Goal: Contribute content: Add original content to the website for others to see

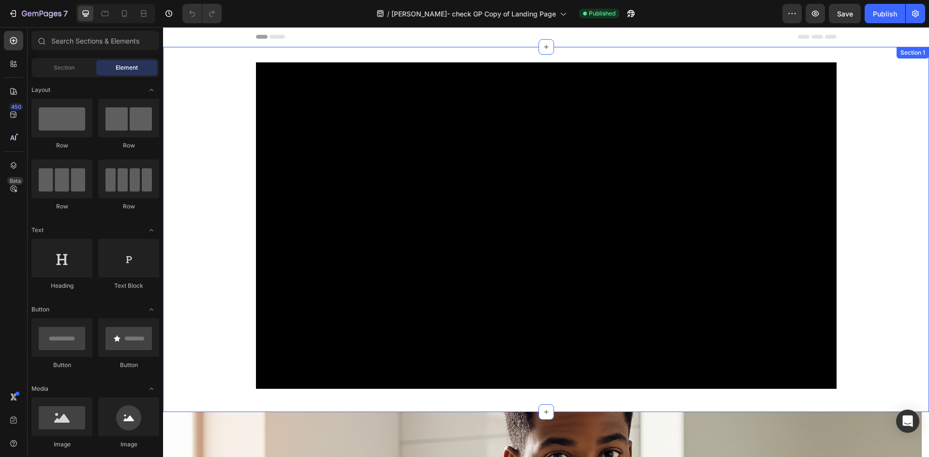
click at [232, 312] on div "Video Row" at bounding box center [546, 229] width 766 height 334
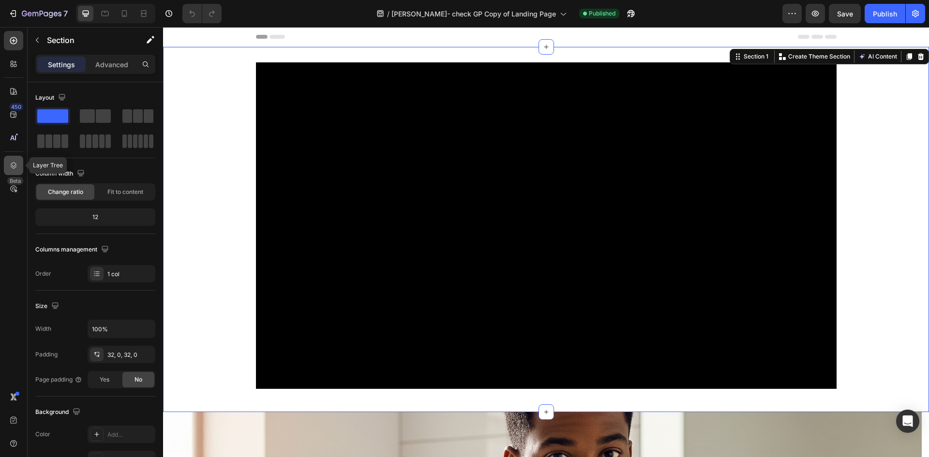
click at [11, 164] on icon at bounding box center [14, 165] width 6 height 7
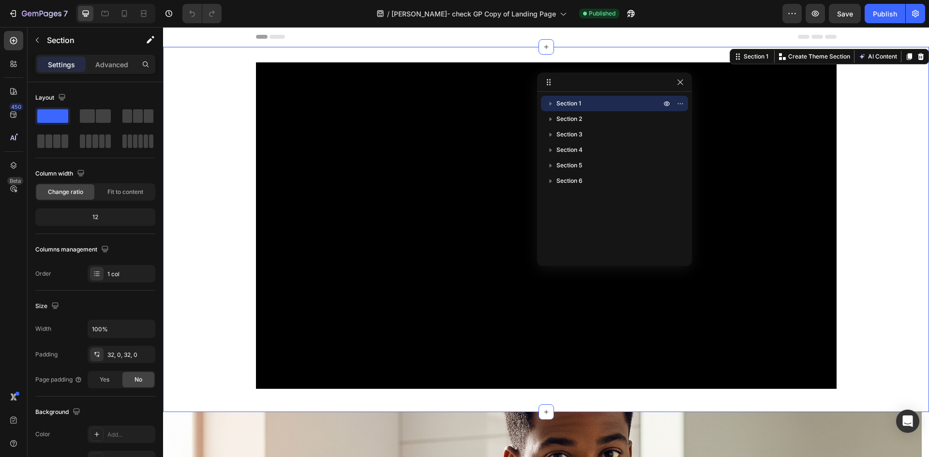
click at [550, 103] on icon "button" at bounding box center [551, 104] width 2 height 4
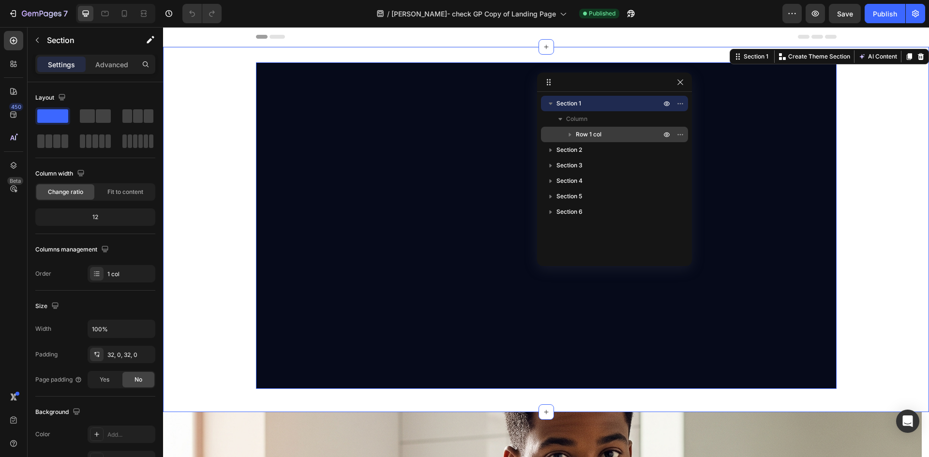
click at [570, 135] on icon "button" at bounding box center [570, 135] width 2 height 4
click at [589, 166] on icon at bounding box center [588, 166] width 10 height 10
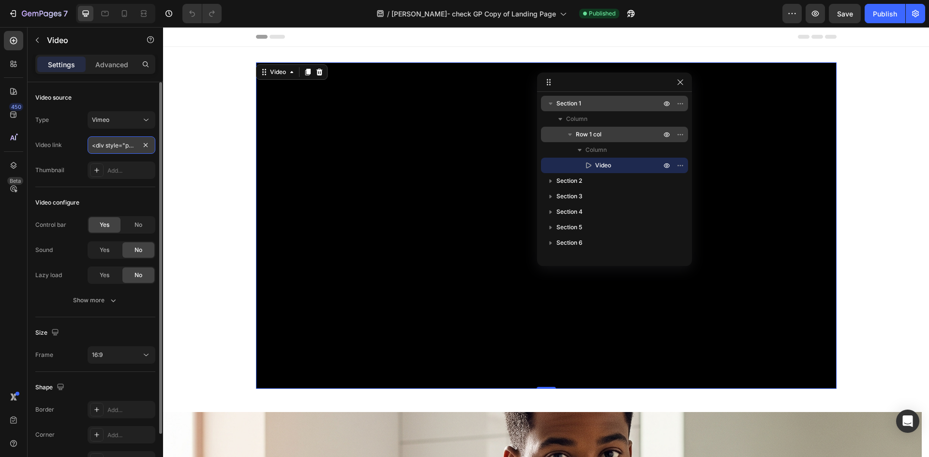
click at [116, 146] on input "<div style="padding:56.25% 0 0 0;position:relative;"><iframe src="[URL][DOMAIN_…" at bounding box center [122, 144] width 68 height 17
click at [146, 121] on icon at bounding box center [146, 120] width 10 height 10
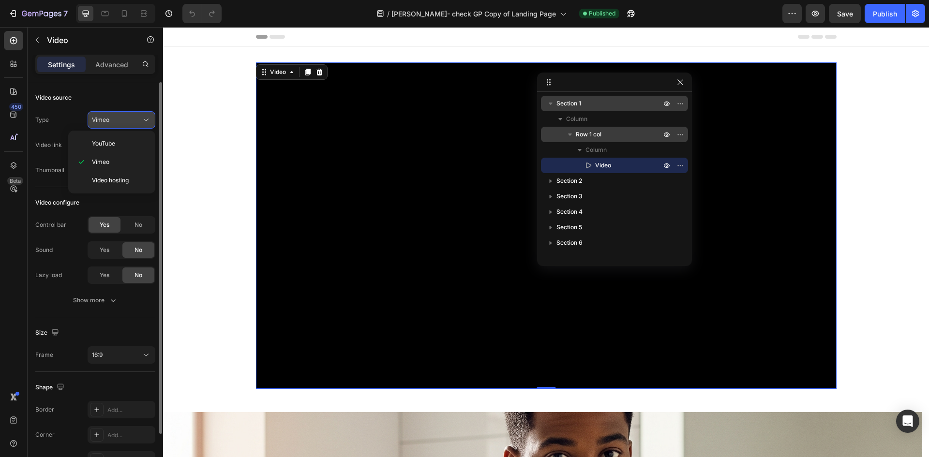
click at [146, 121] on icon at bounding box center [146, 120] width 10 height 10
click at [132, 144] on input "<div style="padding:56.25% 0 0 0;position:relative;"><iframe src="[URL][DOMAIN_…" at bounding box center [122, 144] width 68 height 17
click at [132, 146] on input "<div style="padding:56.25% 0 0 0;position:relative;"><iframe src="[URL][DOMAIN_…" at bounding box center [122, 144] width 68 height 17
click at [129, 144] on input "<div style="padding:56.25% 0 0 0;position:relative;"><iframe src="[URL][DOMAIN_…" at bounding box center [122, 144] width 68 height 17
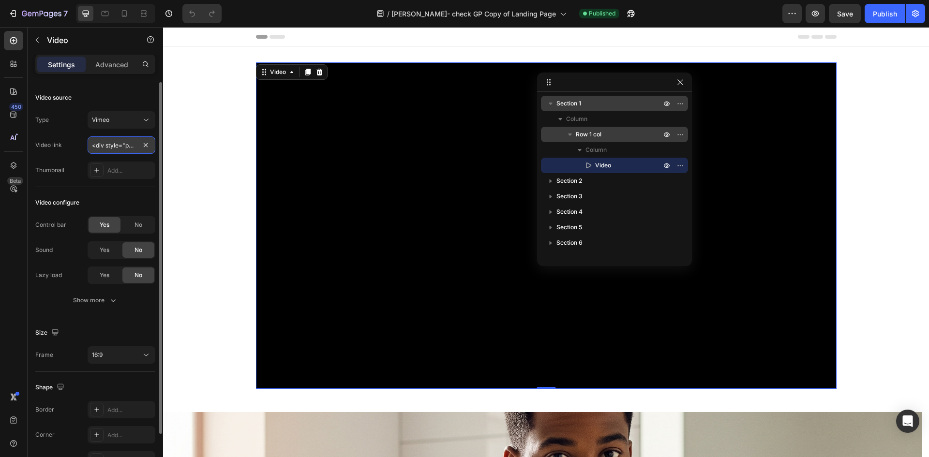
click at [129, 144] on input "<div style="padding:56.25% 0 0 0;position:relative;"><iframe src="[URL][DOMAIN_…" at bounding box center [122, 144] width 68 height 17
paste input "[URL][DOMAIN_NAME]"
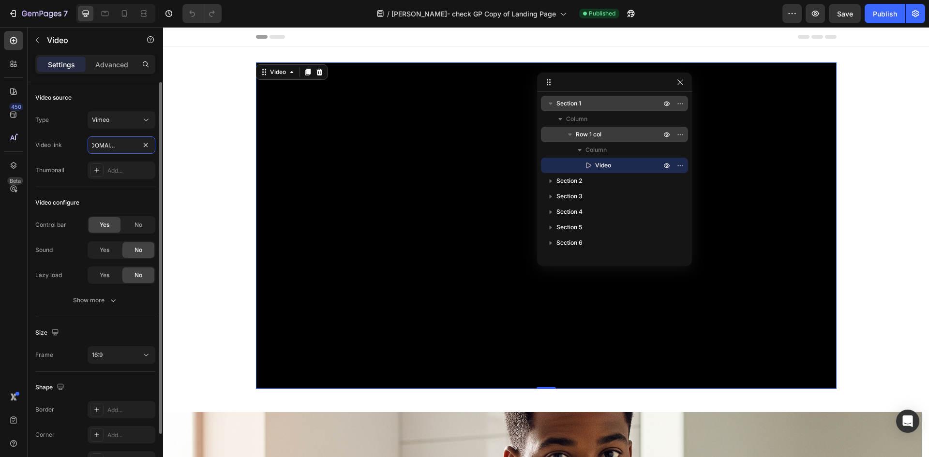
type input "[URL][DOMAIN_NAME]"
click at [146, 194] on div "Video configure Control bar Yes No Sound Yes No Lazy load Yes No Show more" at bounding box center [95, 252] width 120 height 130
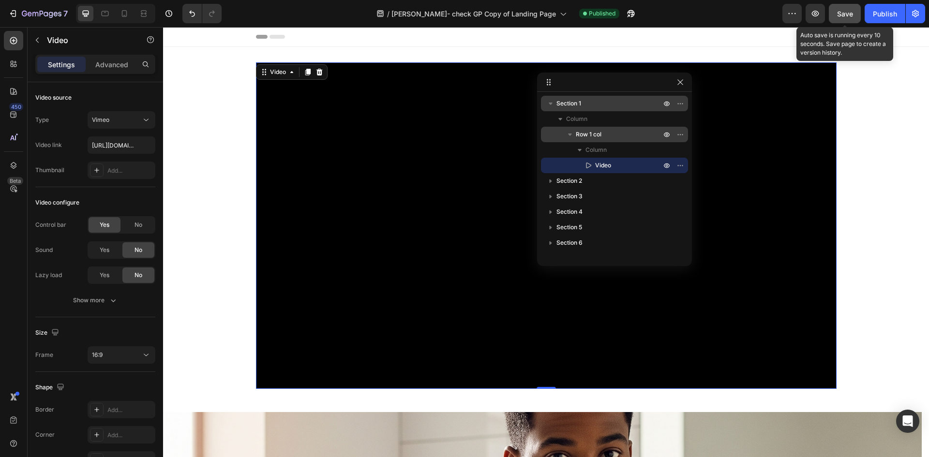
drag, startPoint x: 840, startPoint y: 13, endPoint x: 659, endPoint y: 3, distance: 180.7
click at [840, 13] on span "Save" at bounding box center [845, 14] width 16 height 8
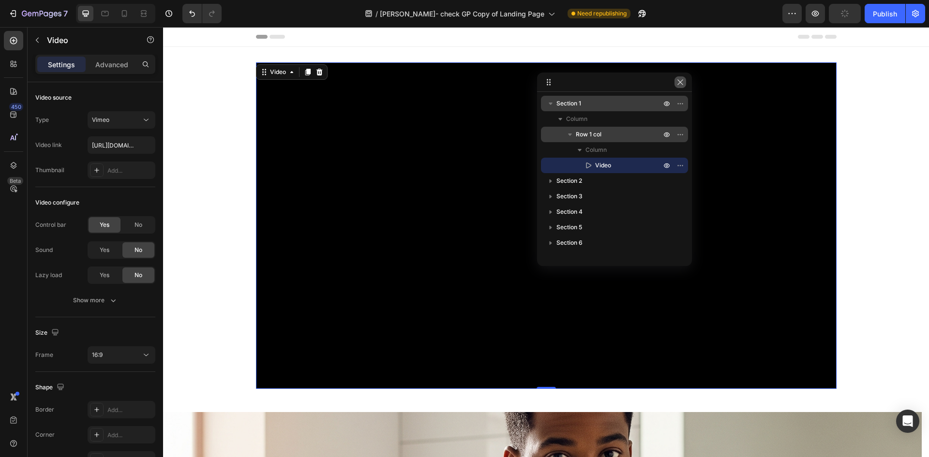
click at [682, 83] on icon "button" at bounding box center [680, 82] width 8 height 8
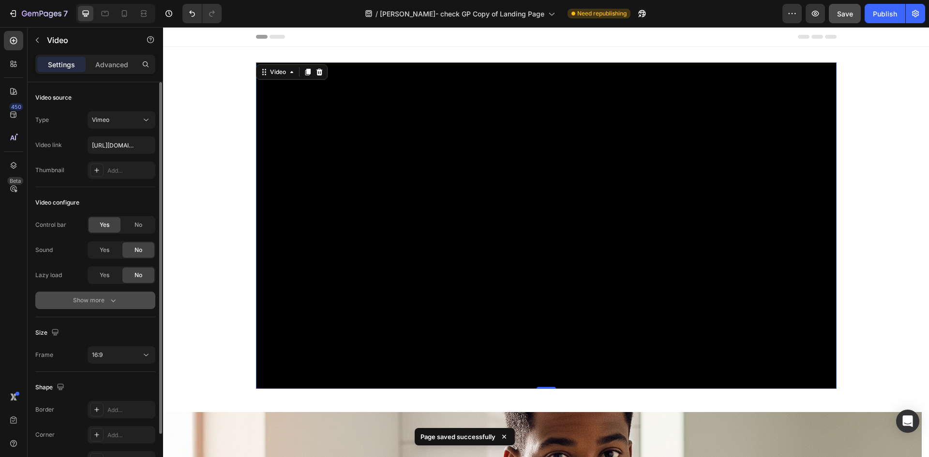
click at [106, 303] on div "Show more" at bounding box center [95, 301] width 45 height 10
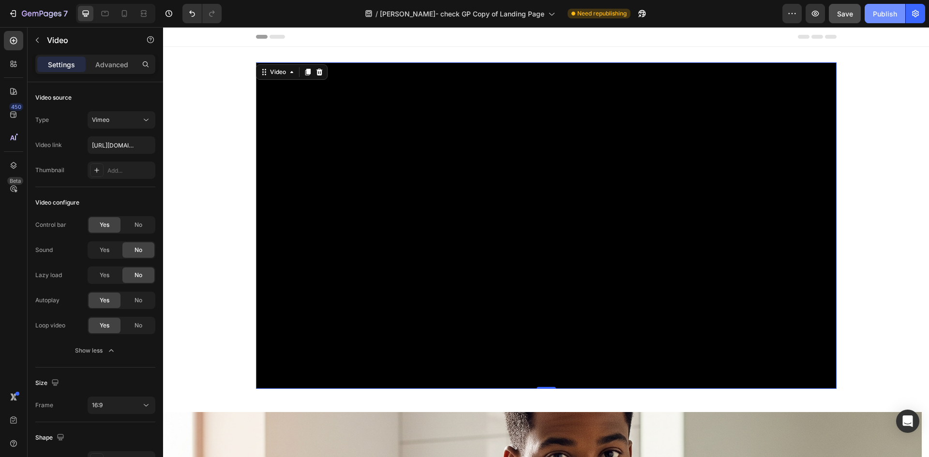
click at [877, 10] on div "Publish" at bounding box center [885, 14] width 24 height 10
click at [626, 16] on icon "button" at bounding box center [631, 14] width 10 height 10
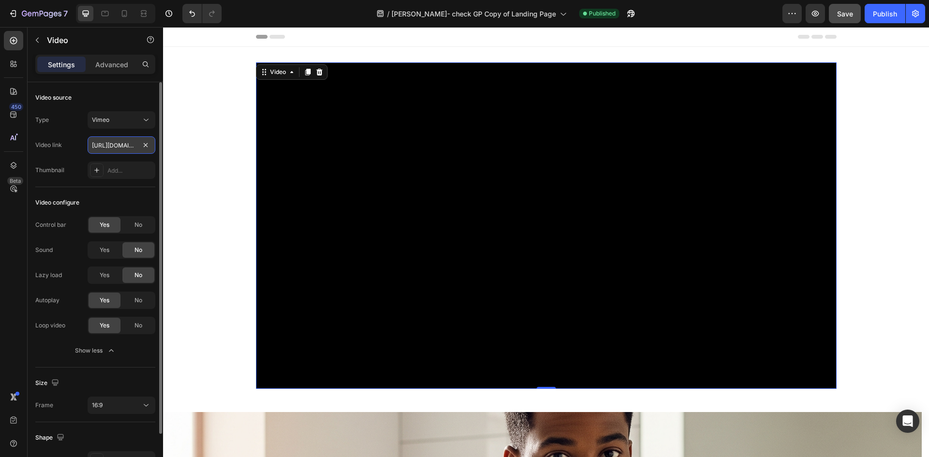
click at [118, 146] on input "[URL][DOMAIN_NAME]" at bounding box center [122, 144] width 68 height 17
click at [319, 74] on icon at bounding box center [319, 72] width 8 height 8
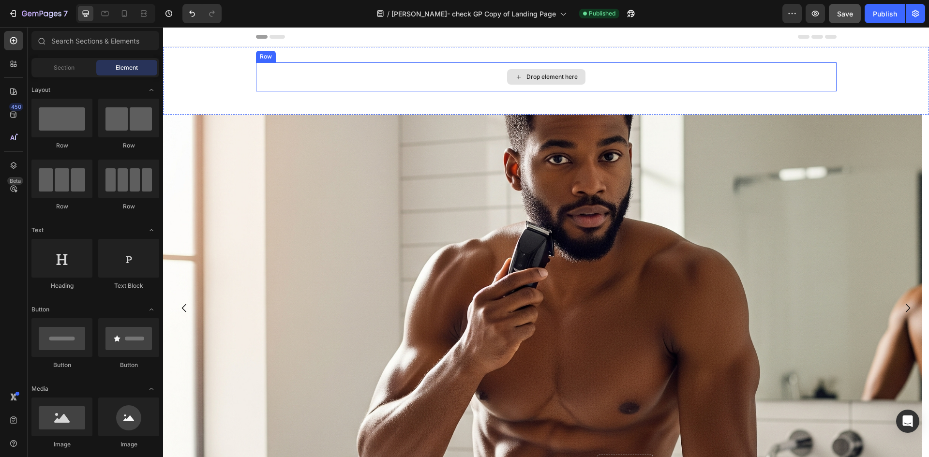
click at [385, 81] on div "Drop element here" at bounding box center [546, 76] width 580 height 29
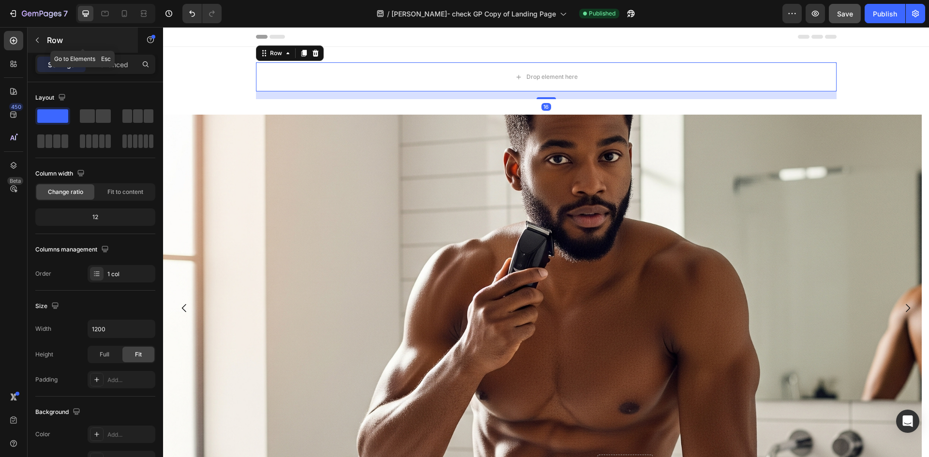
click at [76, 41] on p "Row" at bounding box center [88, 40] width 82 height 12
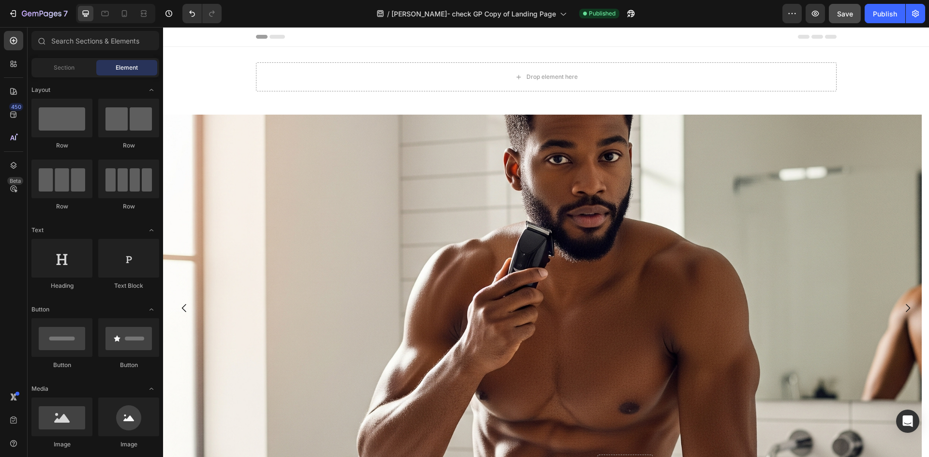
click at [24, 33] on div "450 Beta" at bounding box center [14, 242] width 28 height 430
click at [71, 38] on input "text" at bounding box center [95, 40] width 128 height 19
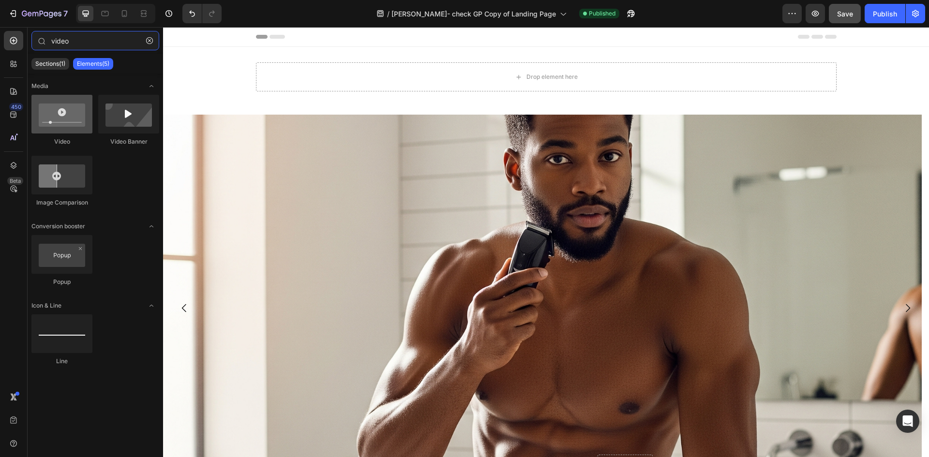
type input "video"
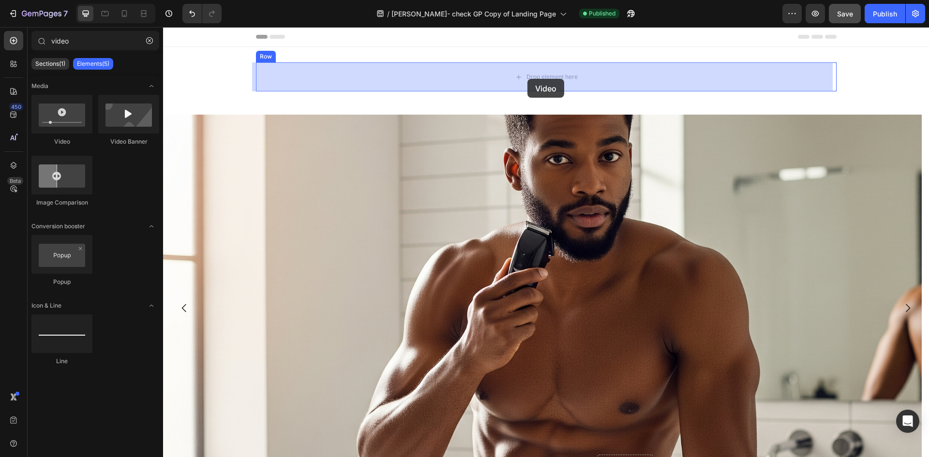
drag, startPoint x: 165, startPoint y: 115, endPoint x: 527, endPoint y: 79, distance: 363.6
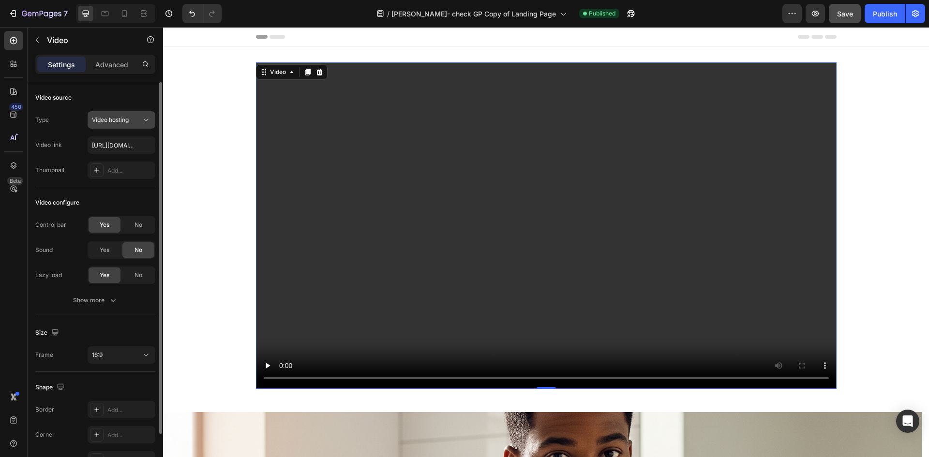
click at [119, 119] on span "Video hosting" at bounding box center [110, 119] width 37 height 7
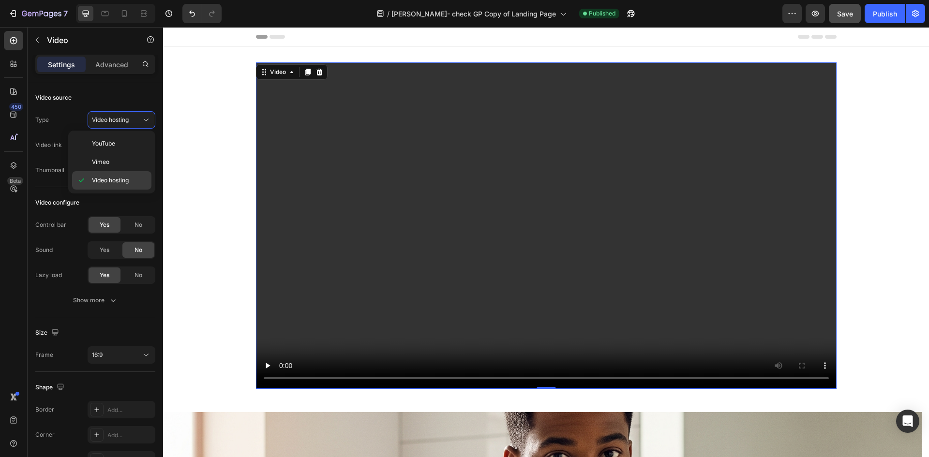
drag, startPoint x: 113, startPoint y: 157, endPoint x: 103, endPoint y: 173, distance: 19.2
click at [113, 157] on div "Vimeo" at bounding box center [111, 162] width 79 height 18
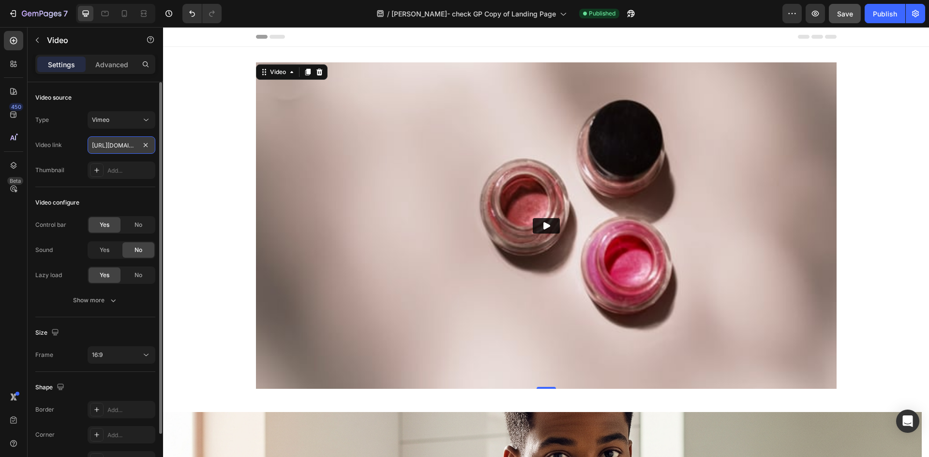
click at [114, 146] on input "[URL][DOMAIN_NAME]" at bounding box center [122, 144] width 68 height 17
paste input "[DOMAIN_NAME][URL]"
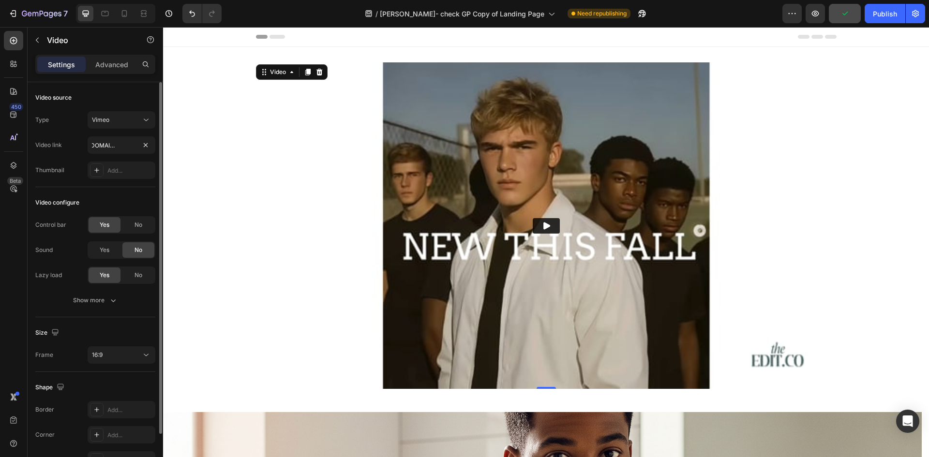
click at [107, 196] on div "Video configure" at bounding box center [95, 202] width 120 height 15
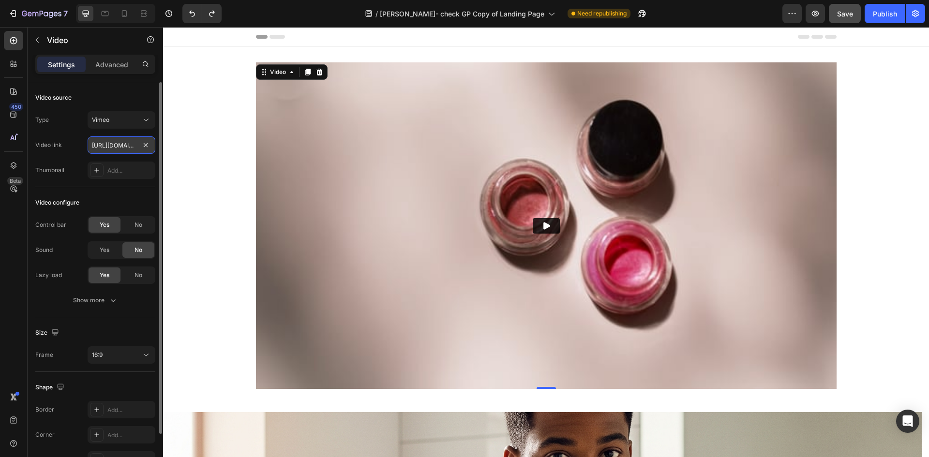
click at [119, 144] on input "[URL][DOMAIN_NAME]" at bounding box center [122, 144] width 68 height 17
click at [101, 147] on input "[URL][DOMAIN_NAME]" at bounding box center [122, 144] width 68 height 17
paste input "112962134"
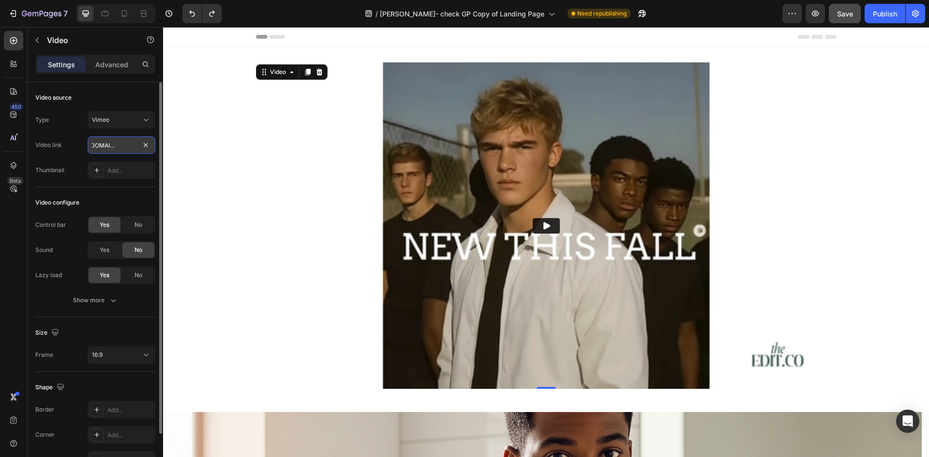
type input "[URL][DOMAIN_NAME]"
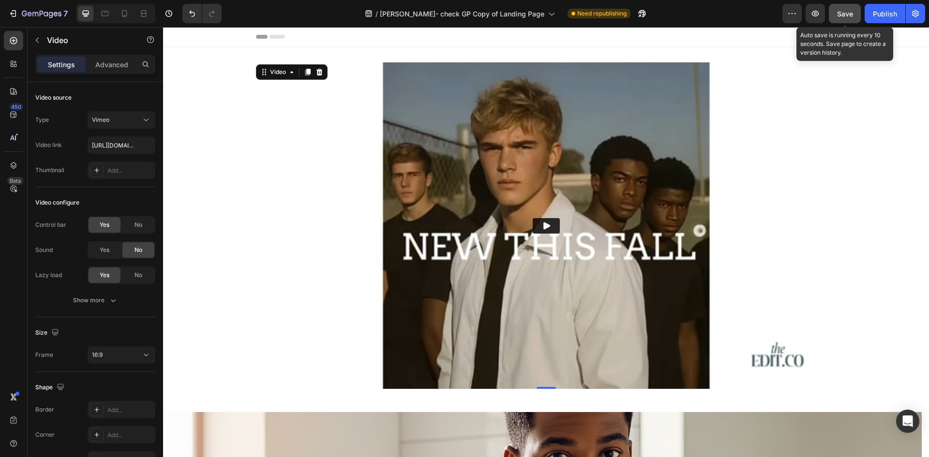
click at [842, 16] on span "Save" at bounding box center [845, 14] width 16 height 8
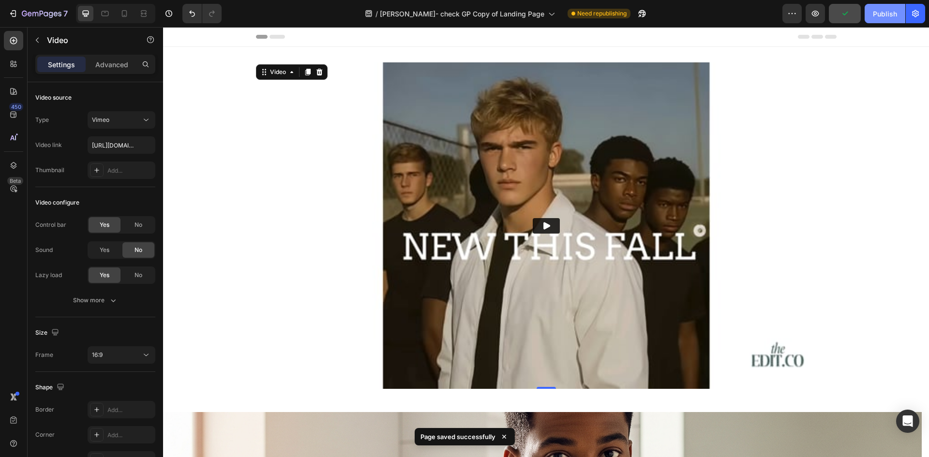
click at [884, 16] on div "Publish" at bounding box center [885, 14] width 24 height 10
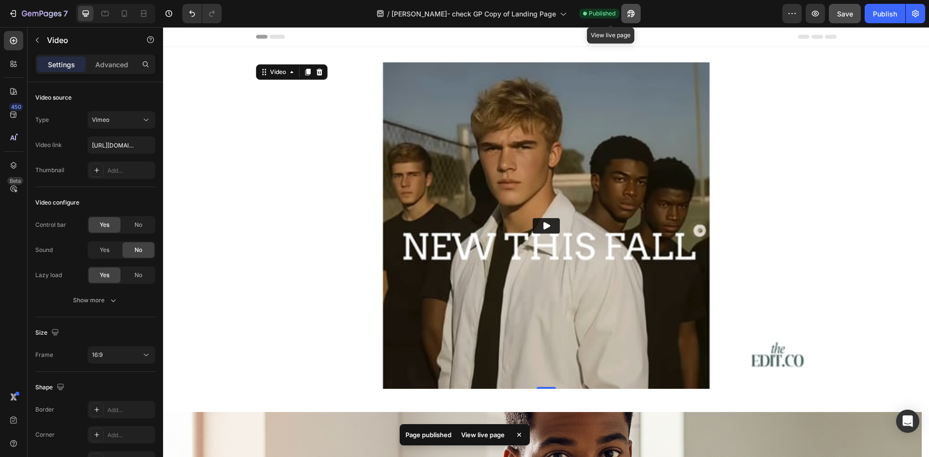
click at [621, 19] on button "button" at bounding box center [630, 13] width 19 height 19
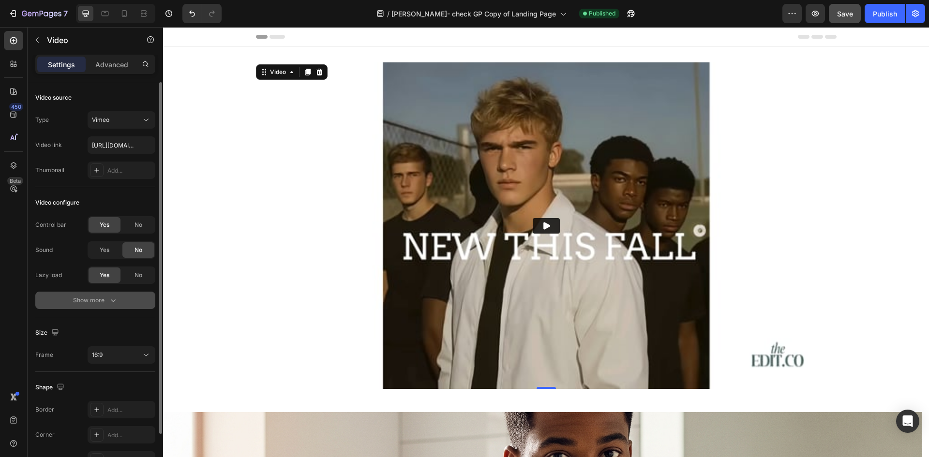
click at [103, 303] on div "Show more" at bounding box center [95, 301] width 45 height 10
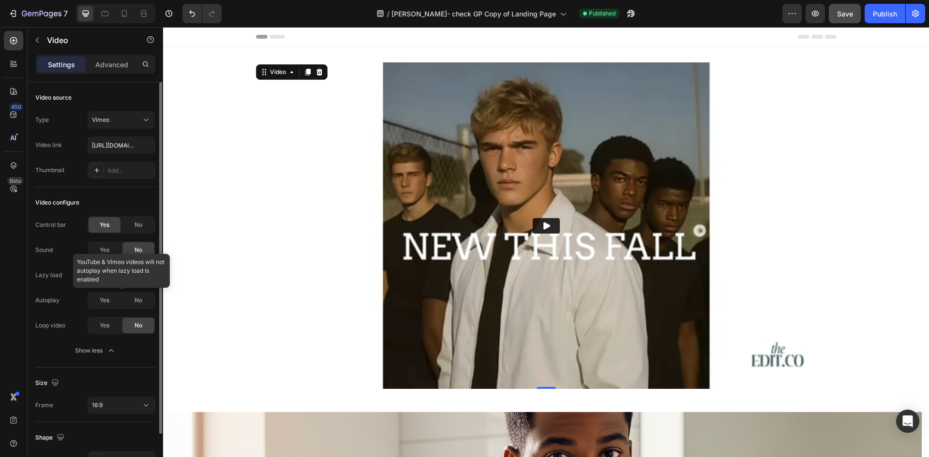
click at [104, 304] on div at bounding box center [122, 300] width 68 height 17
click at [109, 249] on span "Yes" at bounding box center [105, 250] width 10 height 9
click at [136, 247] on span "No" at bounding box center [138, 250] width 8 height 9
click at [140, 225] on span "No" at bounding box center [138, 225] width 8 height 9
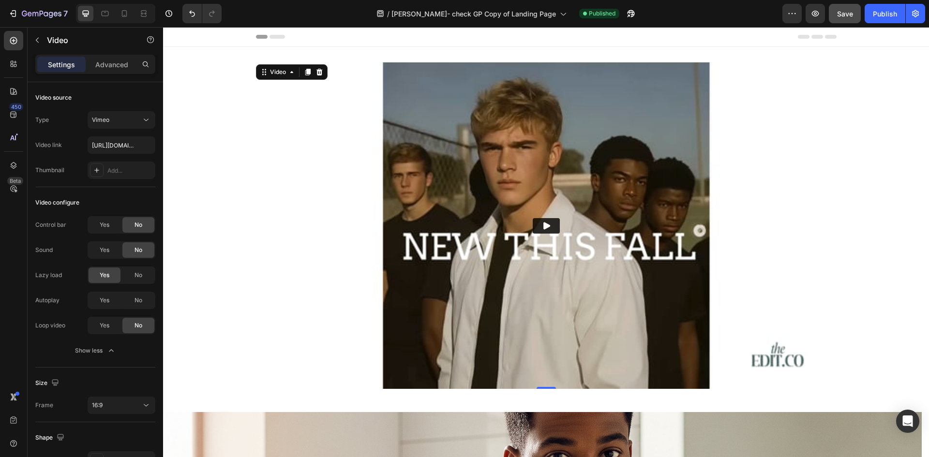
click at [288, 125] on img at bounding box center [546, 225] width 580 height 327
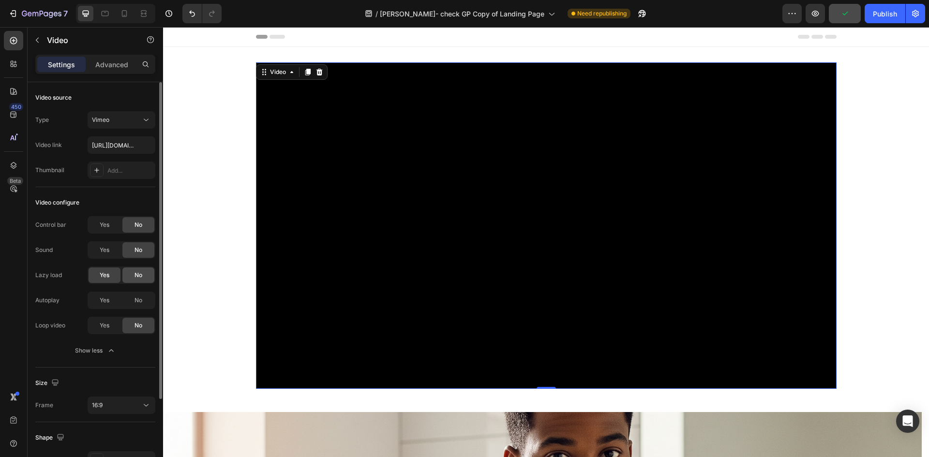
click at [138, 272] on span "No" at bounding box center [138, 275] width 8 height 9
click at [115, 304] on div "Yes" at bounding box center [105, 300] width 32 height 15
click at [103, 230] on div "Yes" at bounding box center [105, 224] width 32 height 15
click at [105, 253] on span "Yes" at bounding box center [105, 250] width 10 height 9
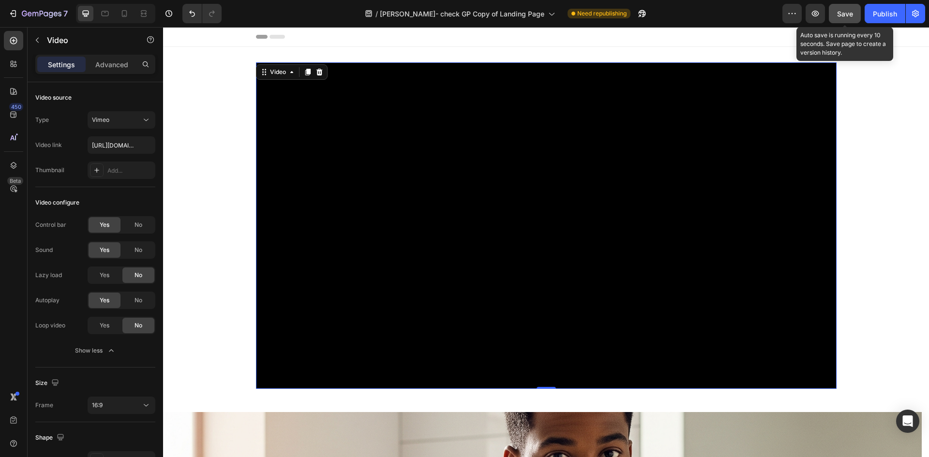
click at [847, 17] on span "Save" at bounding box center [845, 14] width 16 height 8
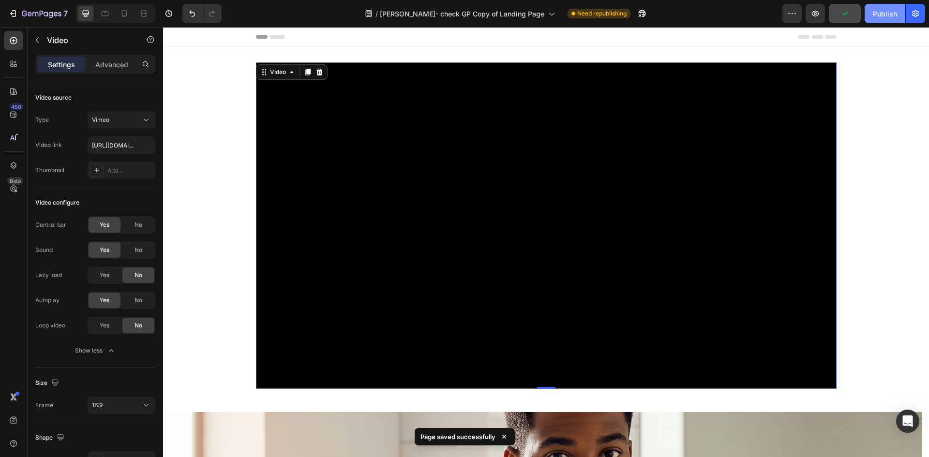
click at [879, 16] on div "Publish" at bounding box center [885, 14] width 24 height 10
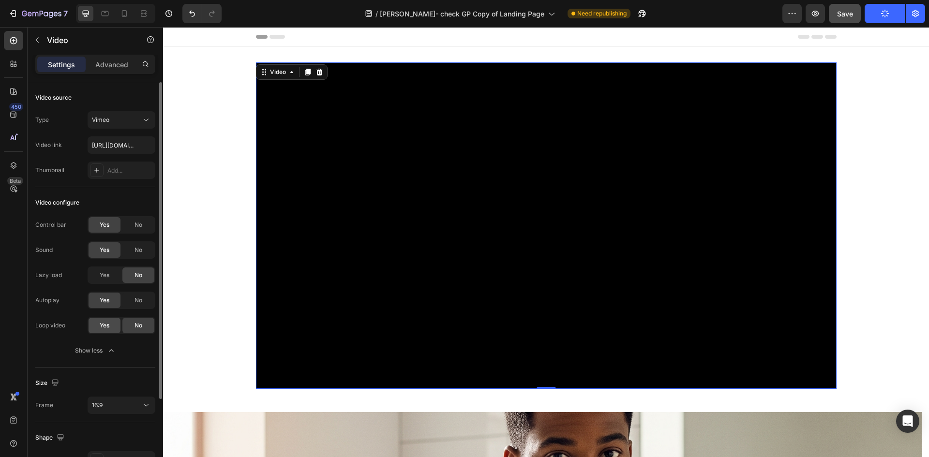
click at [95, 325] on div "Yes" at bounding box center [105, 325] width 32 height 15
click at [194, 12] on icon "Undo/Redo" at bounding box center [192, 14] width 10 height 10
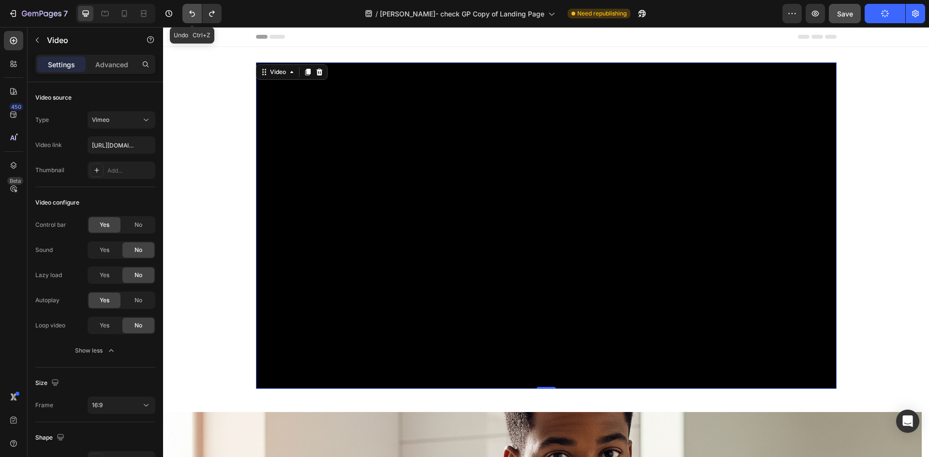
click at [194, 12] on icon "Undo/Redo" at bounding box center [192, 14] width 10 height 10
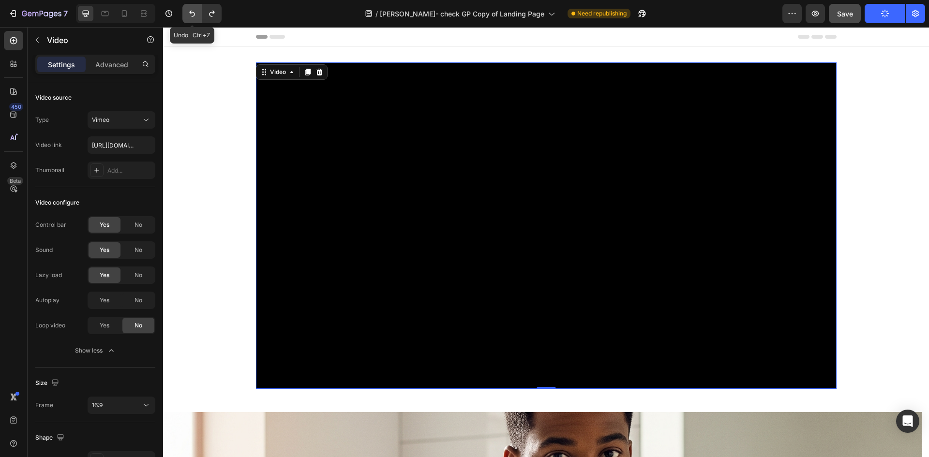
click at [194, 12] on icon "Undo/Redo" at bounding box center [192, 14] width 10 height 10
type input "[URL][DOMAIN_NAME]"
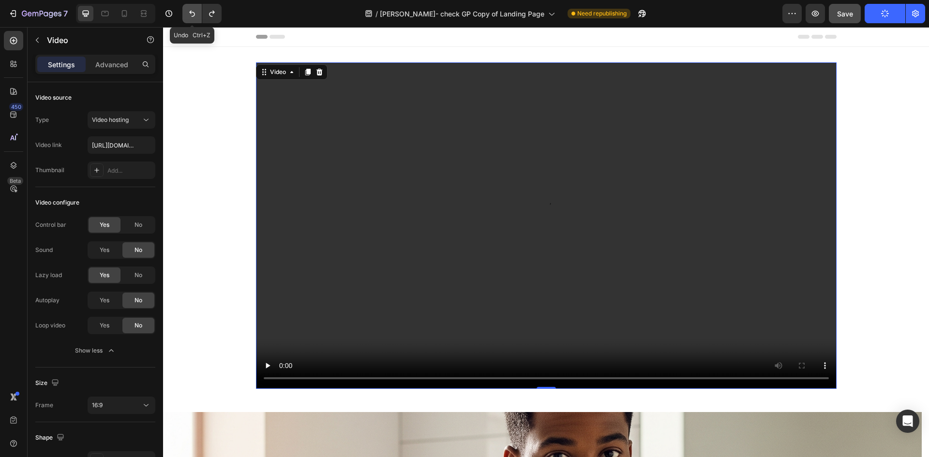
click at [194, 12] on icon "Undo/Redo" at bounding box center [192, 14] width 10 height 10
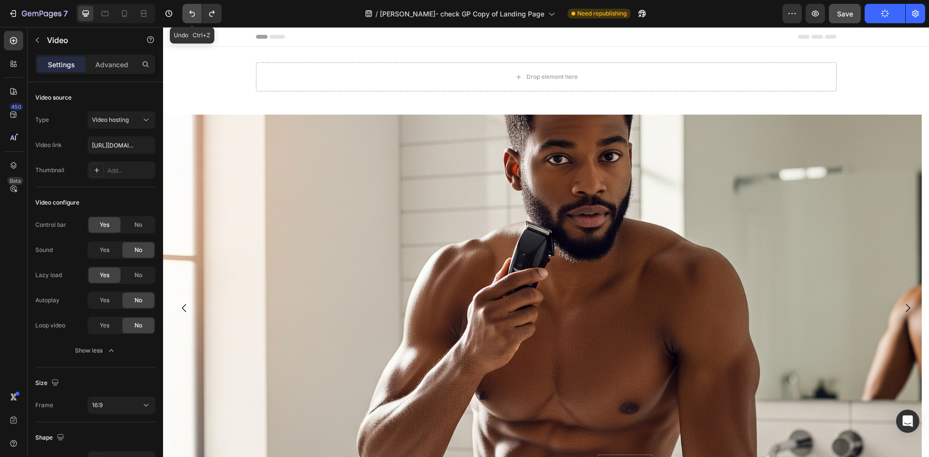
click at [194, 12] on icon "Undo/Redo" at bounding box center [192, 14] width 10 height 10
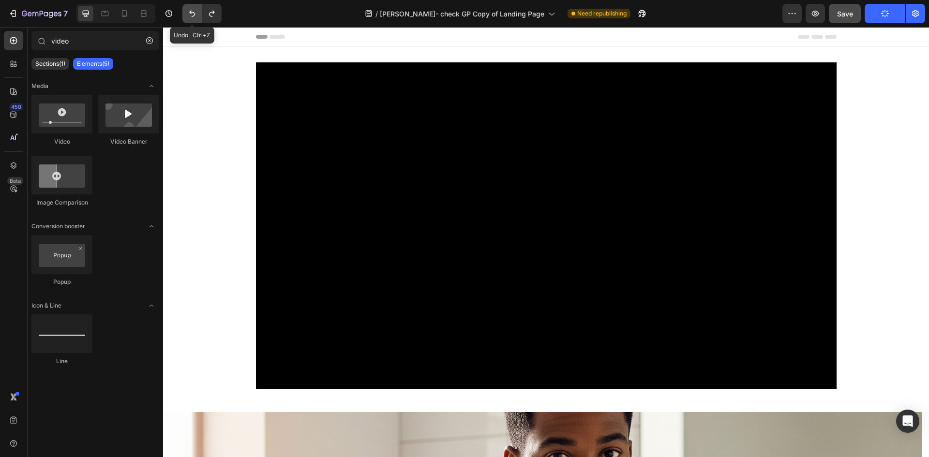
click at [194, 12] on icon "Undo/Redo" at bounding box center [192, 14] width 10 height 10
click at [153, 40] on button "button" at bounding box center [149, 40] width 15 height 15
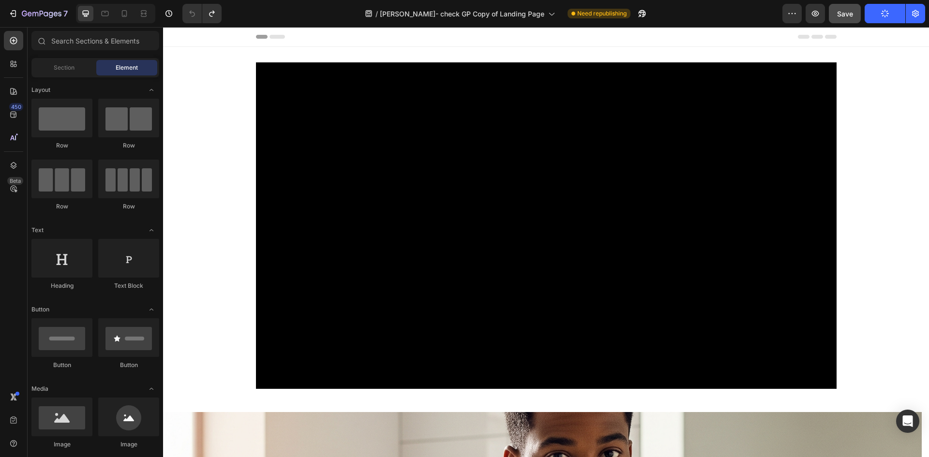
click at [250, 95] on div "Video Row" at bounding box center [546, 229] width 766 height 334
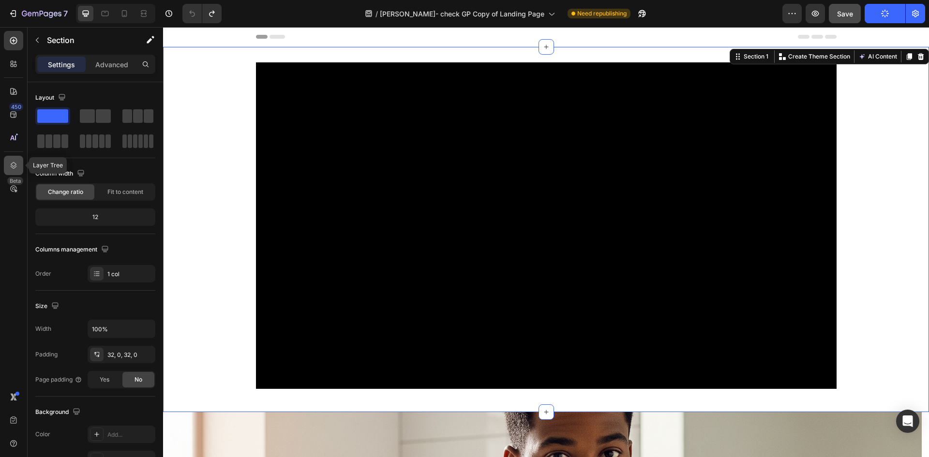
click at [13, 166] on icon at bounding box center [14, 166] width 10 height 10
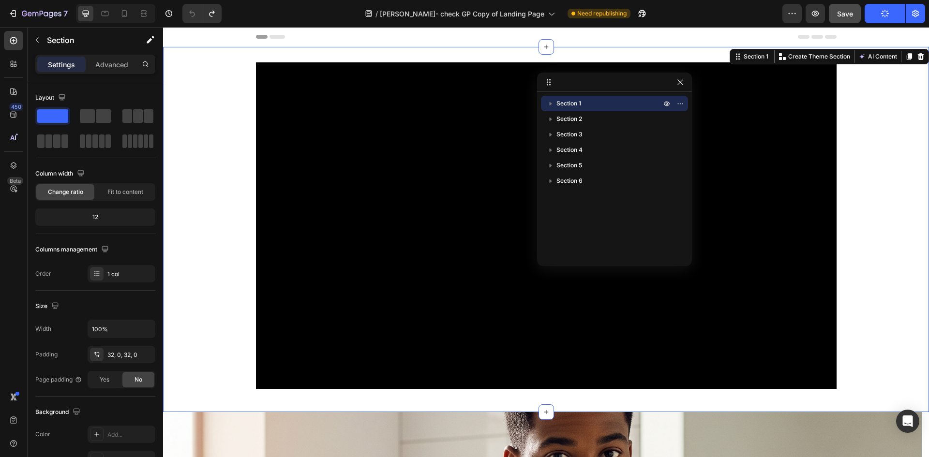
click at [553, 106] on icon "button" at bounding box center [551, 104] width 10 height 10
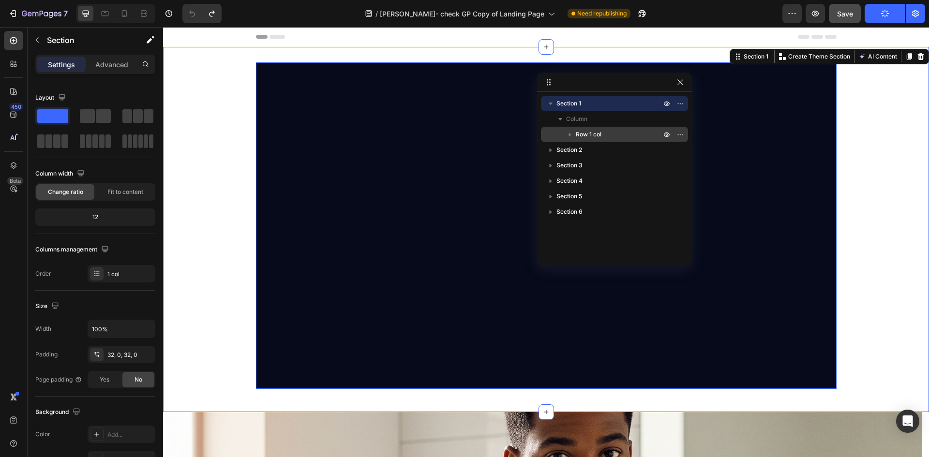
click at [586, 128] on div "Row 1 col" at bounding box center [614, 134] width 139 height 15
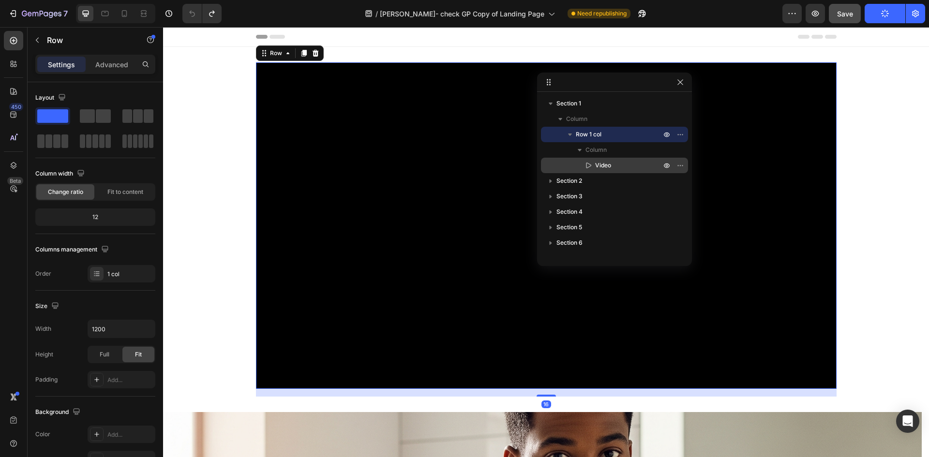
click at [599, 165] on span "Video" at bounding box center [603, 166] width 16 height 10
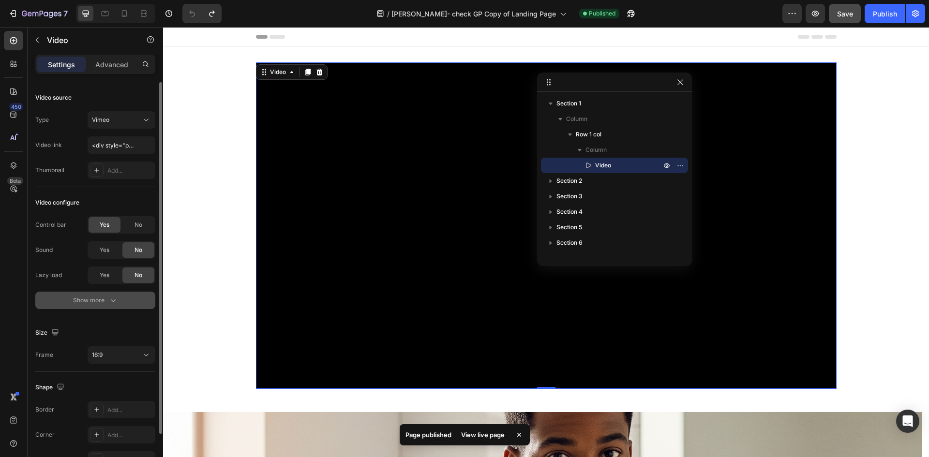
click at [85, 296] on div "Show more" at bounding box center [95, 301] width 45 height 10
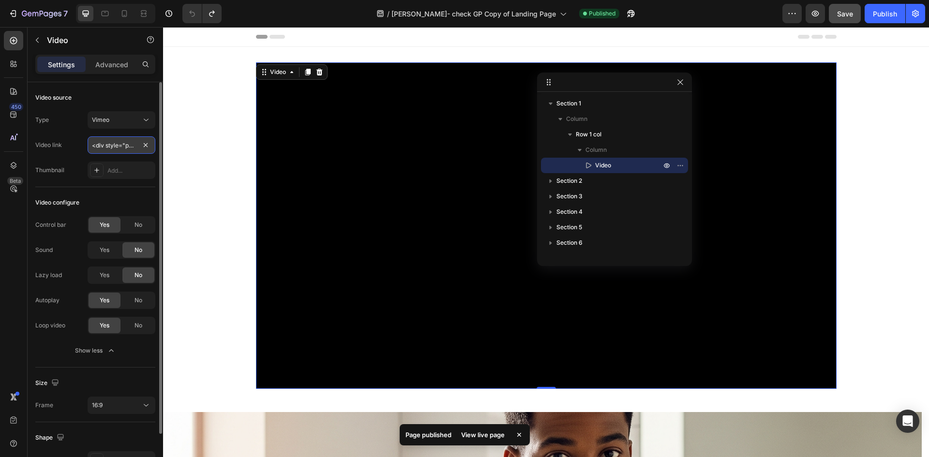
click at [124, 148] on input "<div style="padding:56.25% 0 0 0;position:relative;"><iframe src="[URL][DOMAIN_…" at bounding box center [122, 144] width 68 height 17
click at [116, 146] on input "<div style="padding:56.25% 0 0 0;position:relative;"><iframe src="[URL][DOMAIN_…" at bounding box center [122, 144] width 68 height 17
paste input "[URL][DOMAIN_NAME]"
type input "[URL][DOMAIN_NAME]"
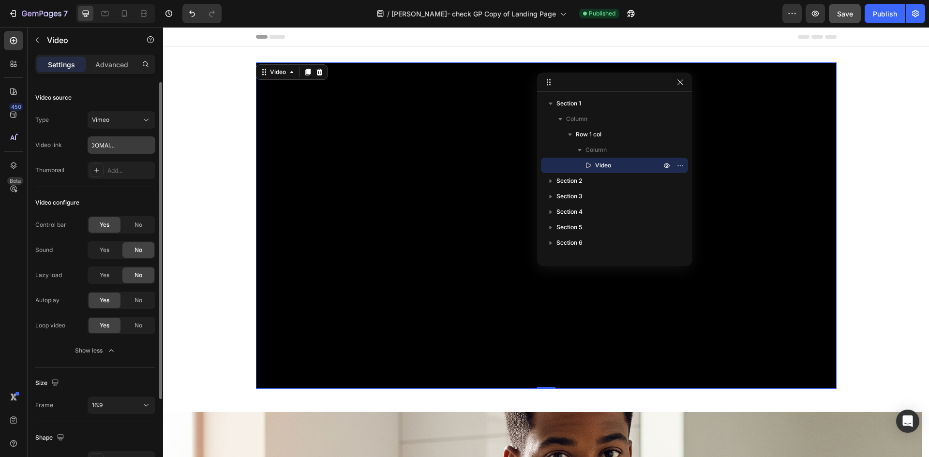
scroll to position [0, 0]
click at [84, 195] on div "Video configure" at bounding box center [95, 202] width 120 height 15
click at [680, 82] on icon "button" at bounding box center [679, 81] width 5 height 5
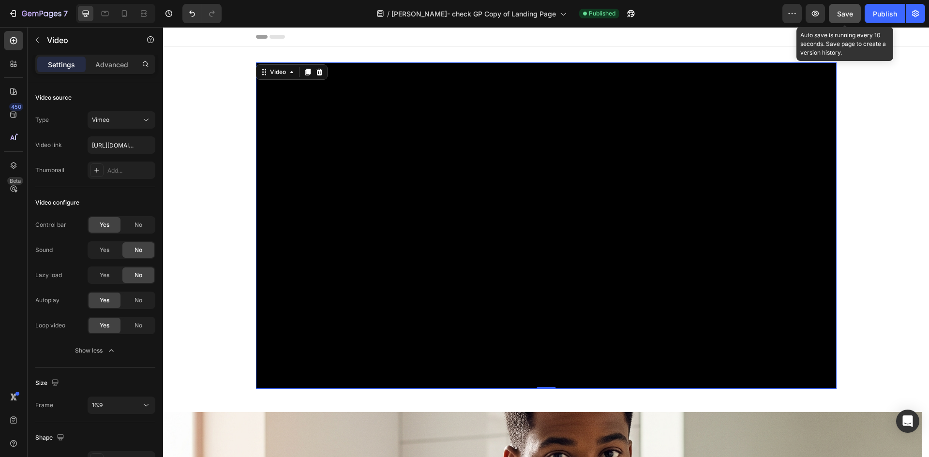
click at [846, 17] on span "Save" at bounding box center [845, 14] width 16 height 8
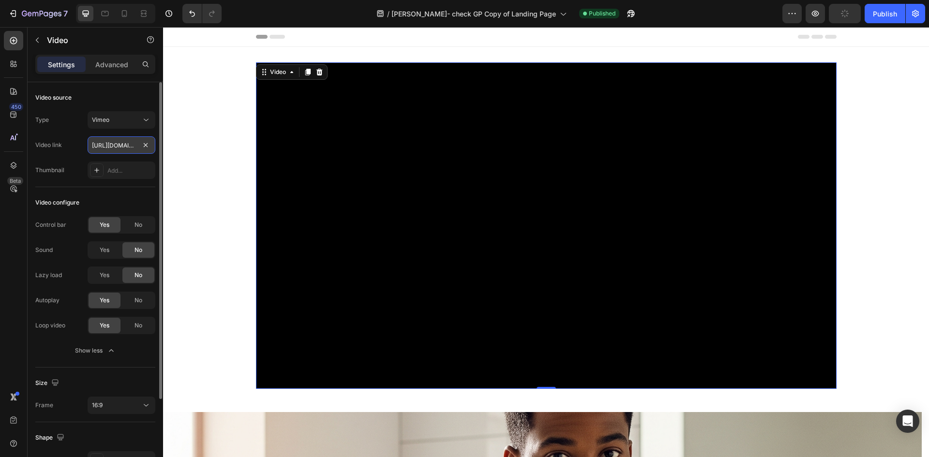
click at [114, 146] on input "[URL][DOMAIN_NAME]" at bounding box center [122, 144] width 68 height 17
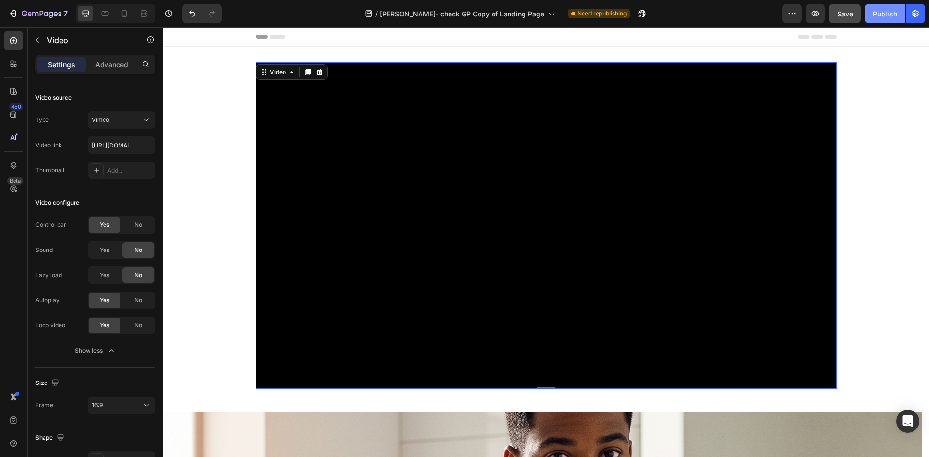
drag, startPoint x: 877, startPoint y: 16, endPoint x: 652, endPoint y: 24, distance: 226.1
click at [877, 16] on div "Publish" at bounding box center [885, 14] width 24 height 10
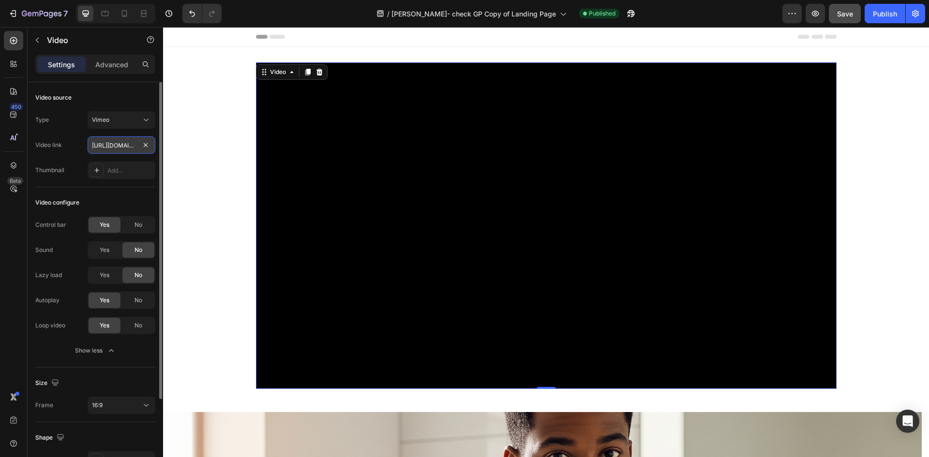
click at [120, 147] on input "[URL][DOMAIN_NAME]" at bounding box center [122, 144] width 68 height 17
click at [134, 189] on div "Video configure Control bar Yes No Sound Yes No Lazy load Yes No Autoplay Yes N…" at bounding box center [95, 277] width 120 height 180
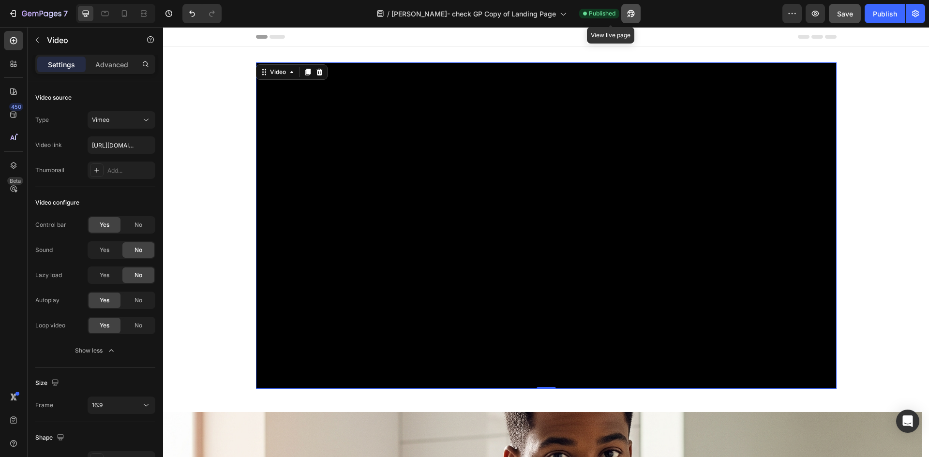
click at [627, 15] on icon "button" at bounding box center [628, 16] width 2 height 2
